Goal: Task Accomplishment & Management: Manage account settings

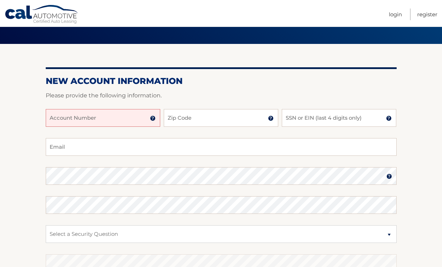
scroll to position [43, 0]
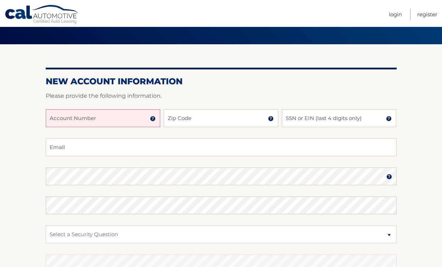
click at [152, 120] on img at bounding box center [153, 119] width 6 height 6
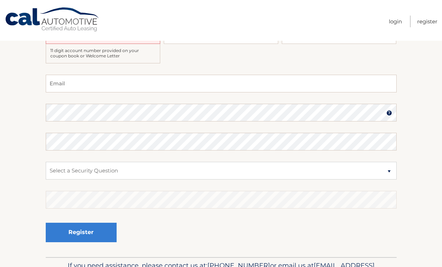
scroll to position [0, 0]
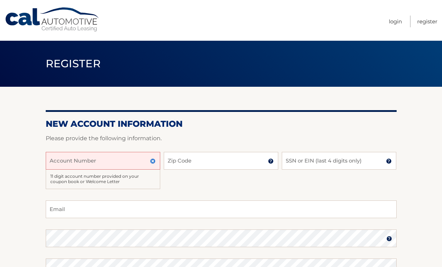
click at [96, 161] on input "Account Number" at bounding box center [103, 161] width 115 height 18
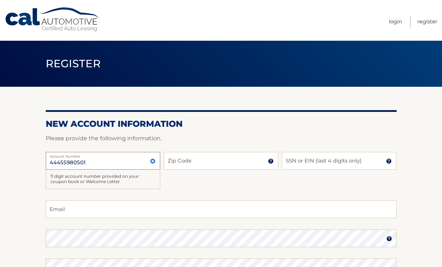
type input "44455980501"
click at [188, 170] on div "44455980501 Account Number 11 digit account number provided on your coupon book…" at bounding box center [221, 176] width 351 height 49
click at [189, 162] on input "Zip Code" at bounding box center [221, 161] width 115 height 18
type input "11756"
type input "cshult19@aol.com"
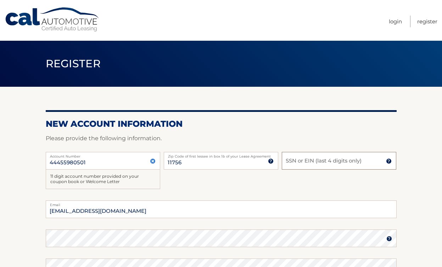
click at [295, 159] on input "SSN or EIN (last 4 digits only)" at bounding box center [339, 161] width 115 height 18
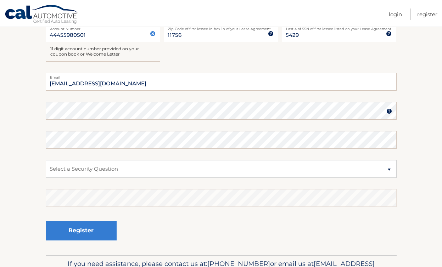
scroll to position [145, 0]
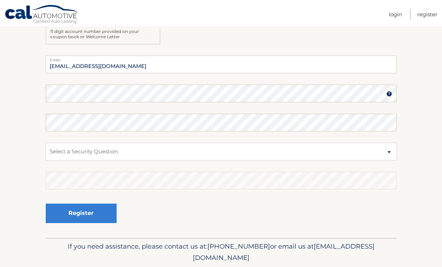
type input "5429"
click at [73, 151] on select "Select a Security Question What was the name of your elementary school? What is…" at bounding box center [221, 152] width 351 height 18
select select "2"
click at [46, 143] on select "Select a Security Question What was the name of your elementary school? What is…" at bounding box center [221, 152] width 351 height 18
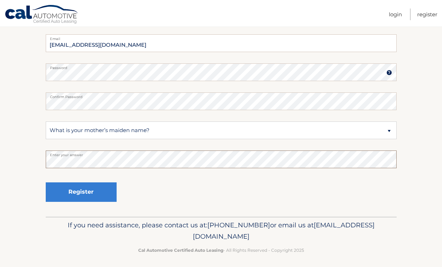
scroll to position [170, 0]
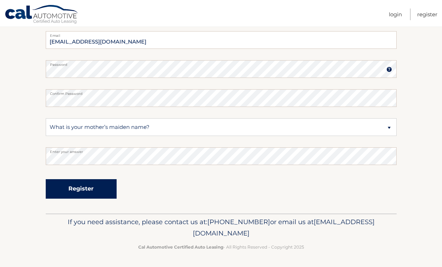
click at [73, 191] on button "Register" at bounding box center [81, 189] width 71 height 20
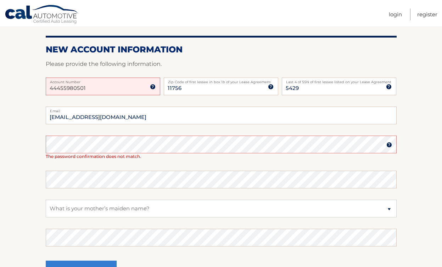
scroll to position [97, 0]
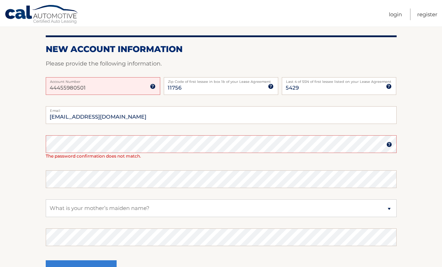
click at [106, 87] on input "44455980501" at bounding box center [103, 86] width 115 height 18
type input "44455980501"
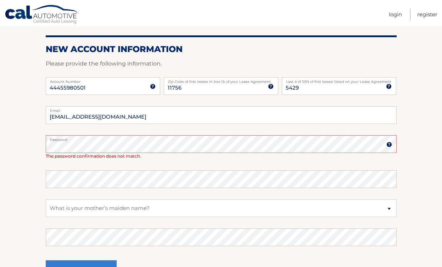
scroll to position [119, 0]
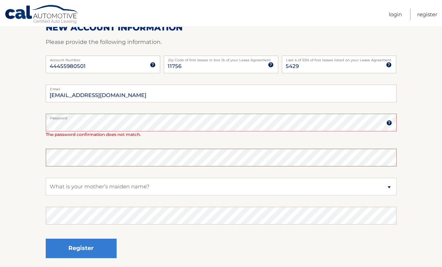
click at [30, 148] on section "One or more fields have an error. New Account Information Please provide the fo…" at bounding box center [221, 120] width 442 height 305
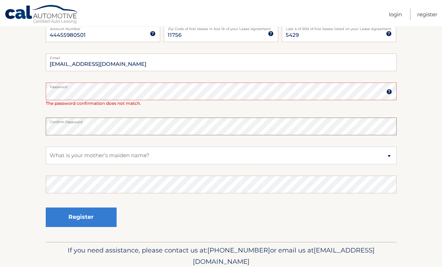
scroll to position [178, 0]
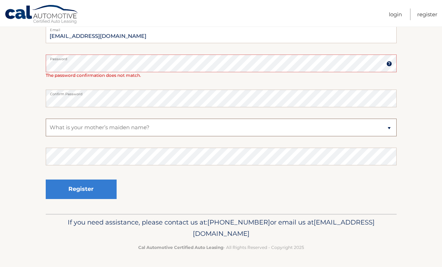
click at [94, 131] on select "Select a Security Question What was the name of your elementary school? What is…" at bounding box center [221, 128] width 351 height 18
click at [46, 119] on select "Select a Security Question What was the name of your elementary school? What is…" at bounding box center [221, 128] width 351 height 18
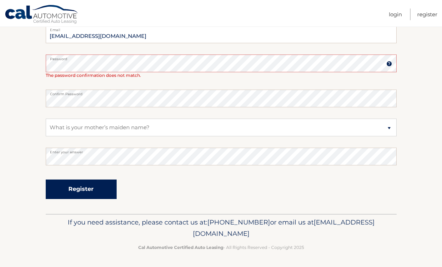
click at [97, 192] on button "Register" at bounding box center [81, 190] width 71 height 20
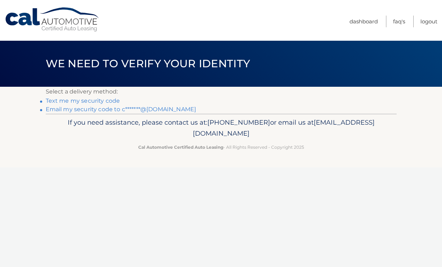
click at [95, 101] on link "Text me my security code" at bounding box center [83, 101] width 74 height 7
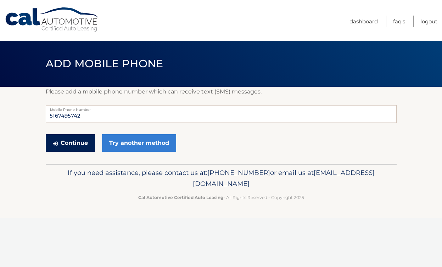
click at [81, 151] on button "Continue" at bounding box center [70, 143] width 49 height 18
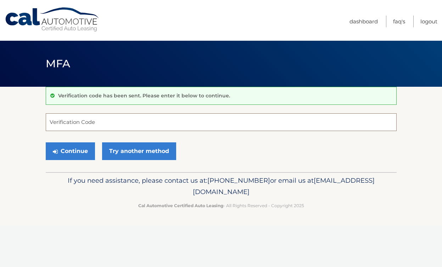
click at [76, 124] on input "Verification Code" at bounding box center [221, 122] width 351 height 18
type input "534991"
click at [46, 143] on button "Continue" at bounding box center [70, 152] width 49 height 18
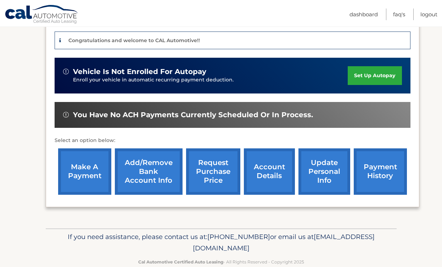
scroll to position [188, 0]
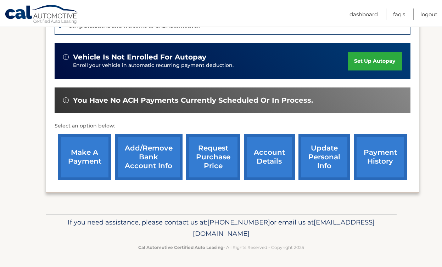
click at [149, 163] on link "Add/Remove bank account info" at bounding box center [149, 157] width 68 height 46
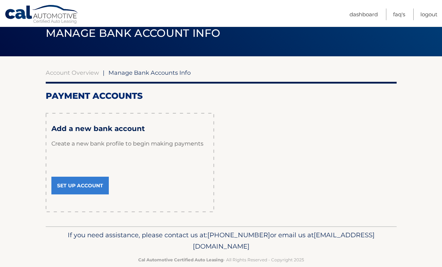
scroll to position [44, 0]
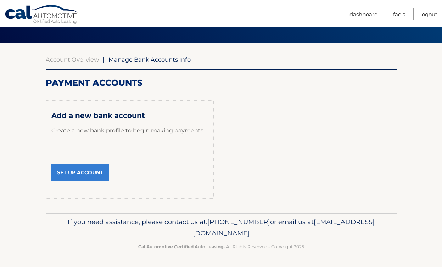
click at [93, 171] on link "Set Up Account" at bounding box center [79, 173] width 57 height 18
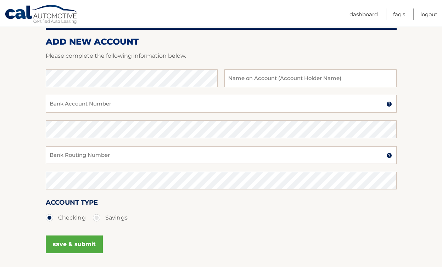
scroll to position [94, 0]
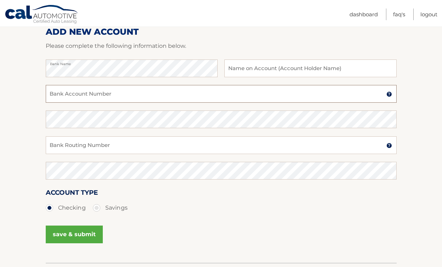
click at [287, 100] on input "Bank Account Number" at bounding box center [221, 94] width 351 height 18
click at [282, 71] on input "text" at bounding box center [311, 69] width 172 height 18
type input "[PERSON_NAME]"
click at [144, 99] on input "Bank Account Number" at bounding box center [221, 94] width 351 height 18
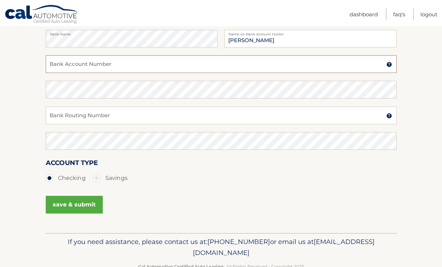
scroll to position [126, 0]
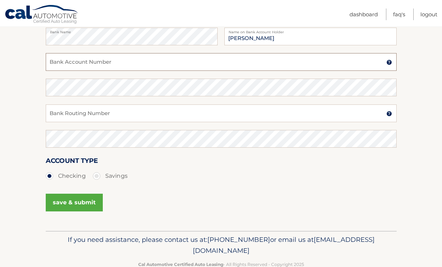
click at [128, 61] on input "Bank Account Number" at bounding box center [221, 62] width 351 height 18
type input "9987039139"
click at [135, 111] on input "Bank Routing Number" at bounding box center [221, 114] width 351 height 18
type input "221473652"
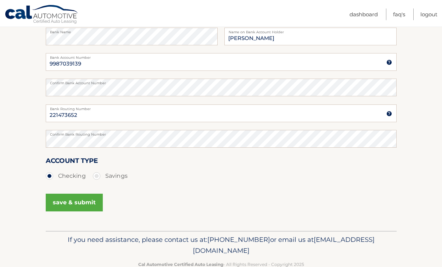
click at [86, 201] on button "save & submit" at bounding box center [74, 203] width 57 height 18
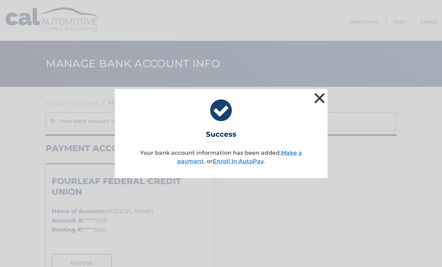
click at [320, 99] on button "×" at bounding box center [320, 98] width 14 height 14
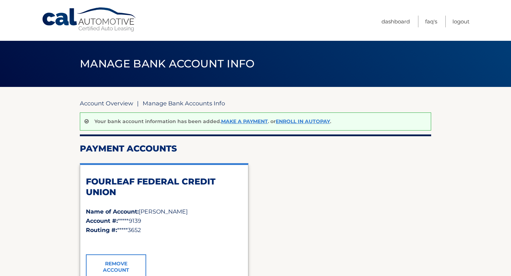
click at [102, 103] on link "Account Overview" at bounding box center [106, 103] width 53 height 7
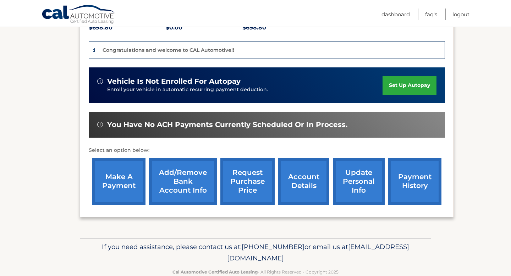
scroll to position [168, 0]
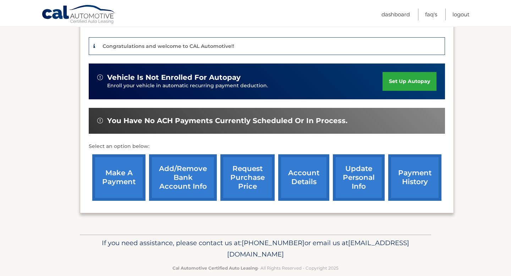
click at [121, 186] on link "make a payment" at bounding box center [118, 177] width 53 height 46
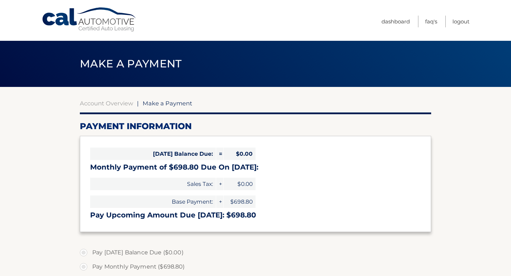
select select "MGU0MDYyODgtYjYzNC00MmRlLWE0OTYtNzNlNTg1NzM5ZTBj"
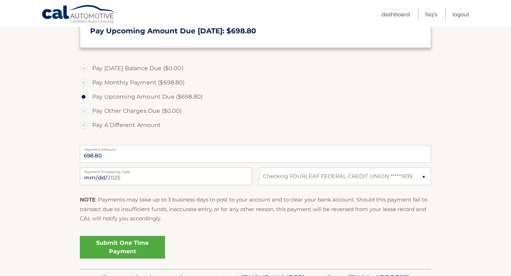
scroll to position [190, 0]
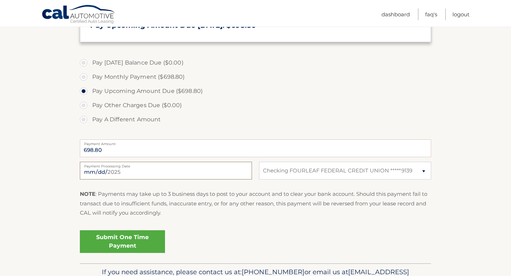
click at [109, 173] on input "[DATE]" at bounding box center [166, 171] width 172 height 18
type input "2025-08-19"
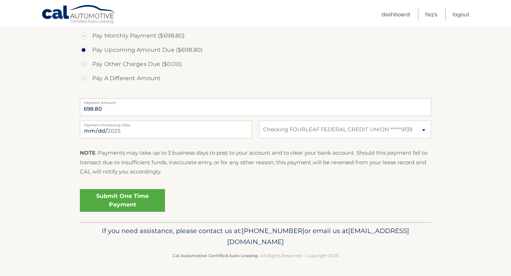
click at [150, 203] on link "Submit One Time Payment" at bounding box center [122, 200] width 85 height 23
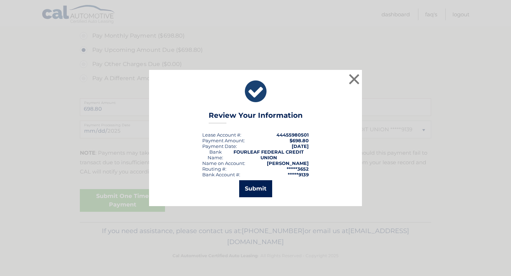
click at [256, 189] on button "Submit" at bounding box center [255, 188] width 33 height 17
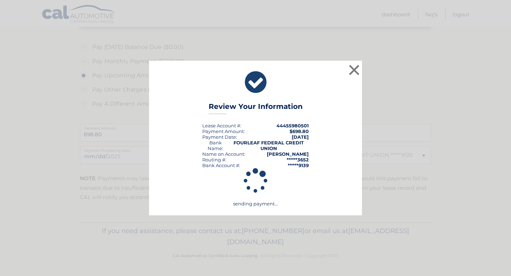
scroll to position [205, 0]
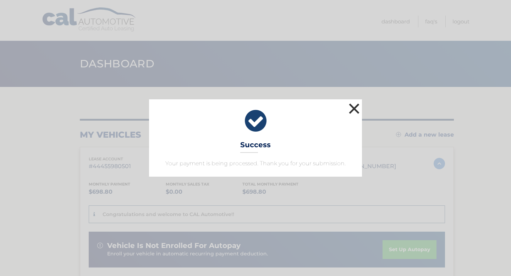
click at [355, 111] on button "×" at bounding box center [354, 108] width 14 height 14
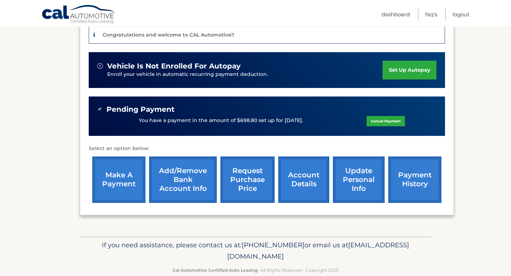
scroll to position [182, 0]
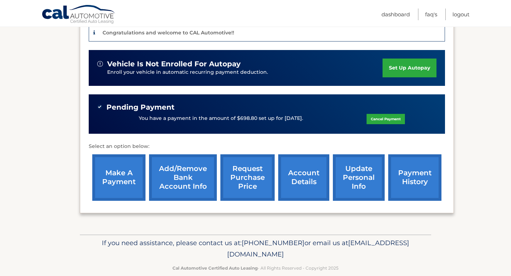
click at [353, 177] on link "update personal info" at bounding box center [359, 177] width 52 height 46
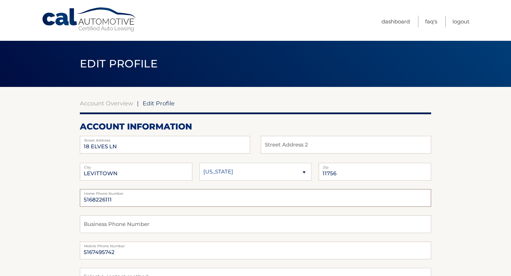
click at [155, 200] on input "5168226111" at bounding box center [255, 198] width 351 height 18
type input "5164581766"
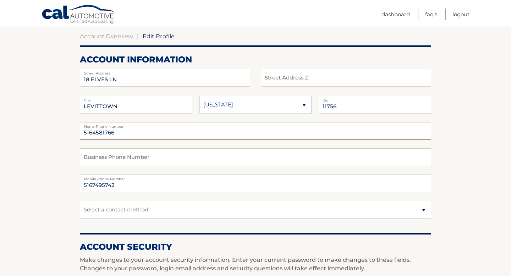
scroll to position [77, 0]
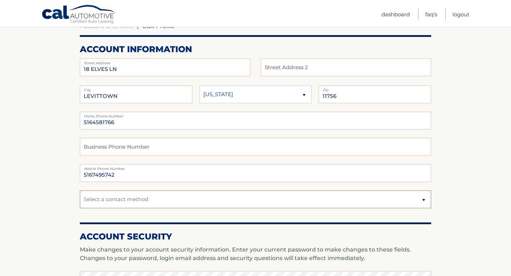
click at [156, 199] on select "Select a contact method Mobile Home" at bounding box center [255, 199] width 351 height 18
select select "1"
click at [80, 190] on select "Select a contact method Mobile Home" at bounding box center [255, 199] width 351 height 18
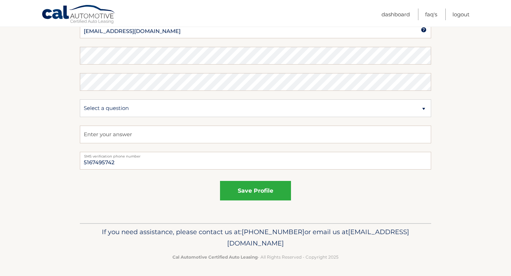
scroll to position [381, 0]
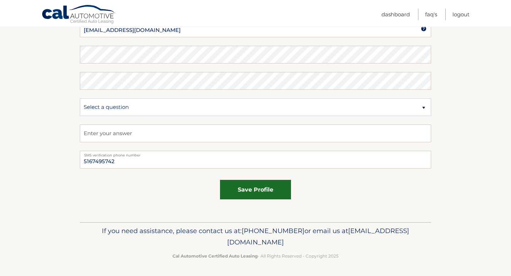
click at [256, 190] on button "save profile" at bounding box center [255, 190] width 71 height 20
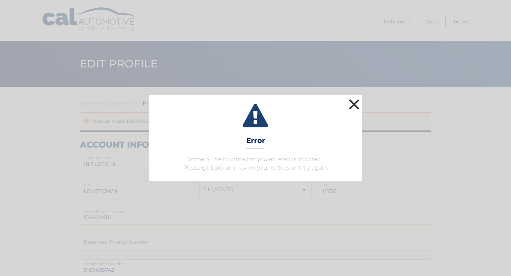
click at [351, 108] on button "×" at bounding box center [354, 104] width 14 height 14
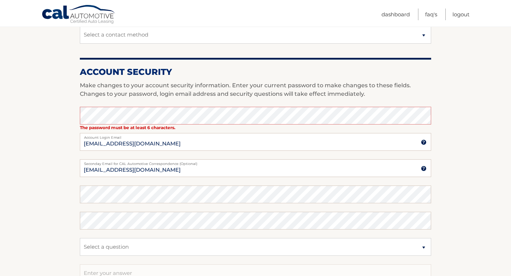
scroll to position [261, 0]
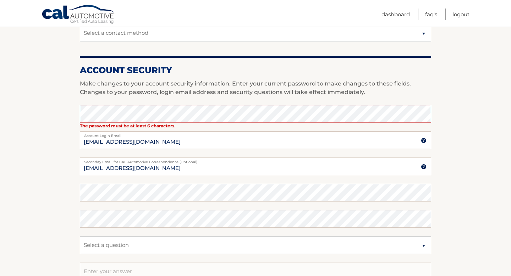
click at [48, 192] on section "Account Overview | Edit Profile One or more fields have an error. account infor…" at bounding box center [255, 93] width 511 height 534
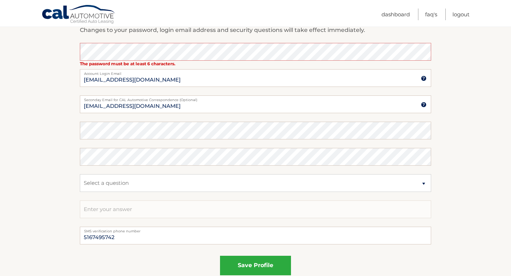
scroll to position [322, 0]
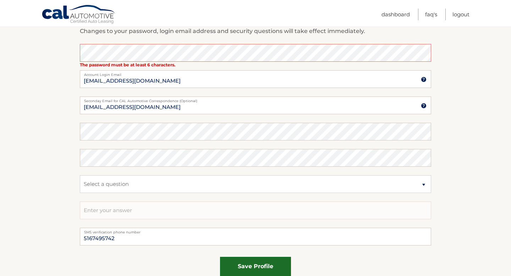
click at [258, 265] on button "save profile" at bounding box center [255, 267] width 71 height 20
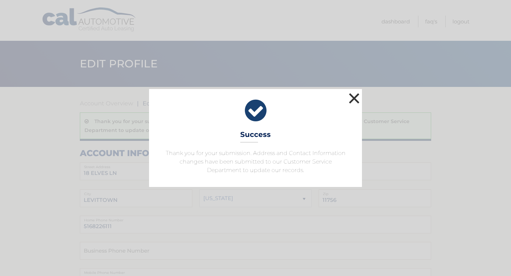
click at [353, 99] on button "×" at bounding box center [354, 98] width 14 height 14
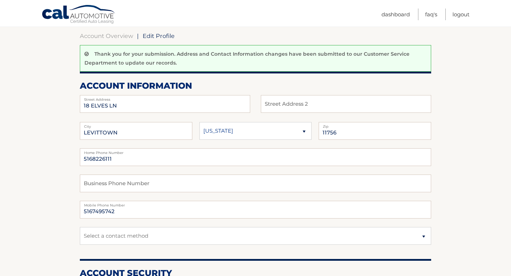
scroll to position [81, 0]
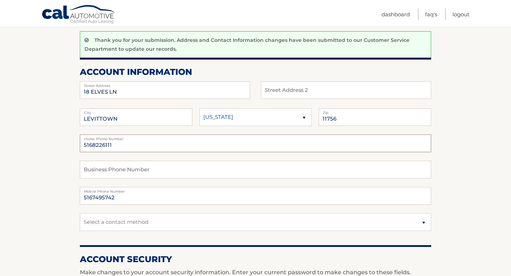
click at [122, 148] on input "5168226111" at bounding box center [255, 143] width 351 height 18
type input "5164581766"
click at [174, 142] on input "5164581766" at bounding box center [255, 143] width 351 height 18
click at [211, 145] on input "5164581766" at bounding box center [255, 143] width 351 height 18
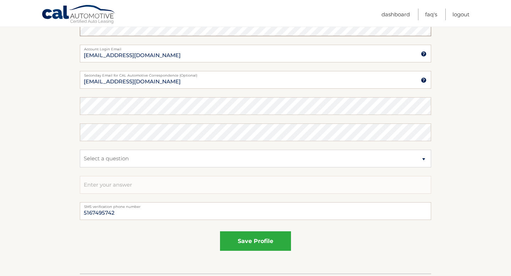
scroll to position [408, 0]
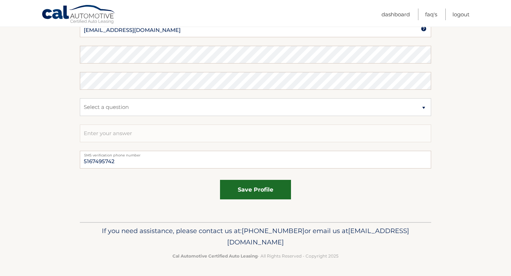
click at [254, 188] on button "save profile" at bounding box center [255, 190] width 71 height 20
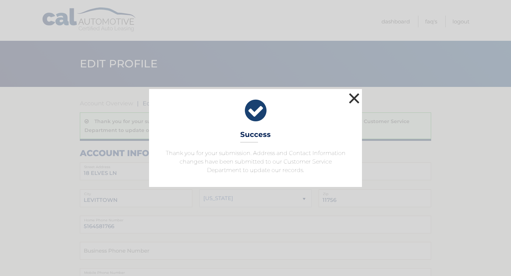
click at [357, 97] on button "×" at bounding box center [354, 98] width 14 height 14
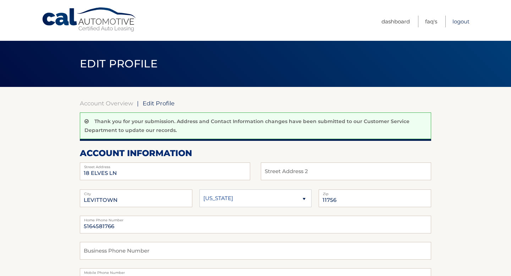
click at [463, 21] on link "Logout" at bounding box center [460, 22] width 17 height 12
